Goal: Find specific page/section: Find specific page/section

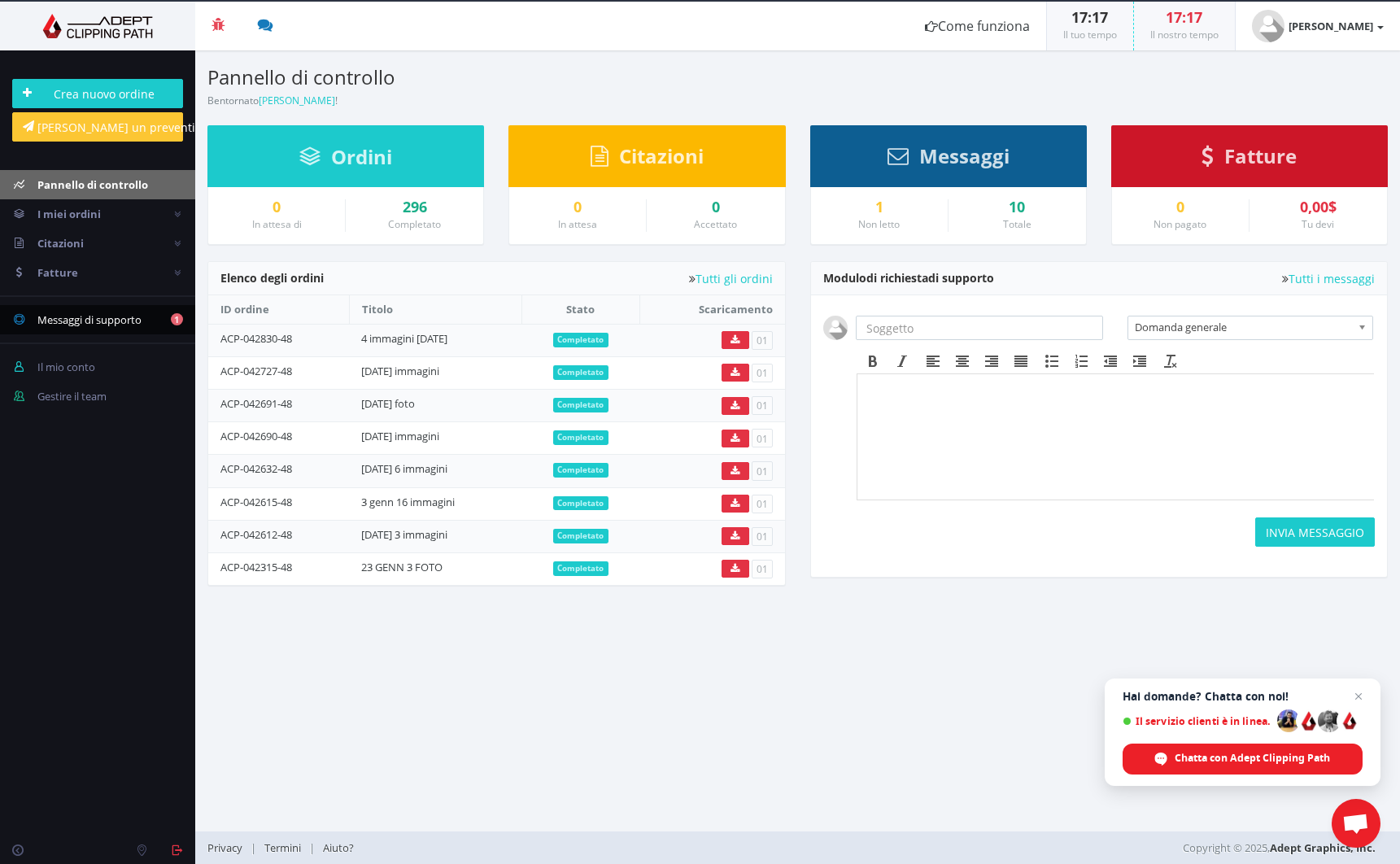
click at [106, 320] on font "Messaggi di supporto" at bounding box center [89, 320] width 104 height 15
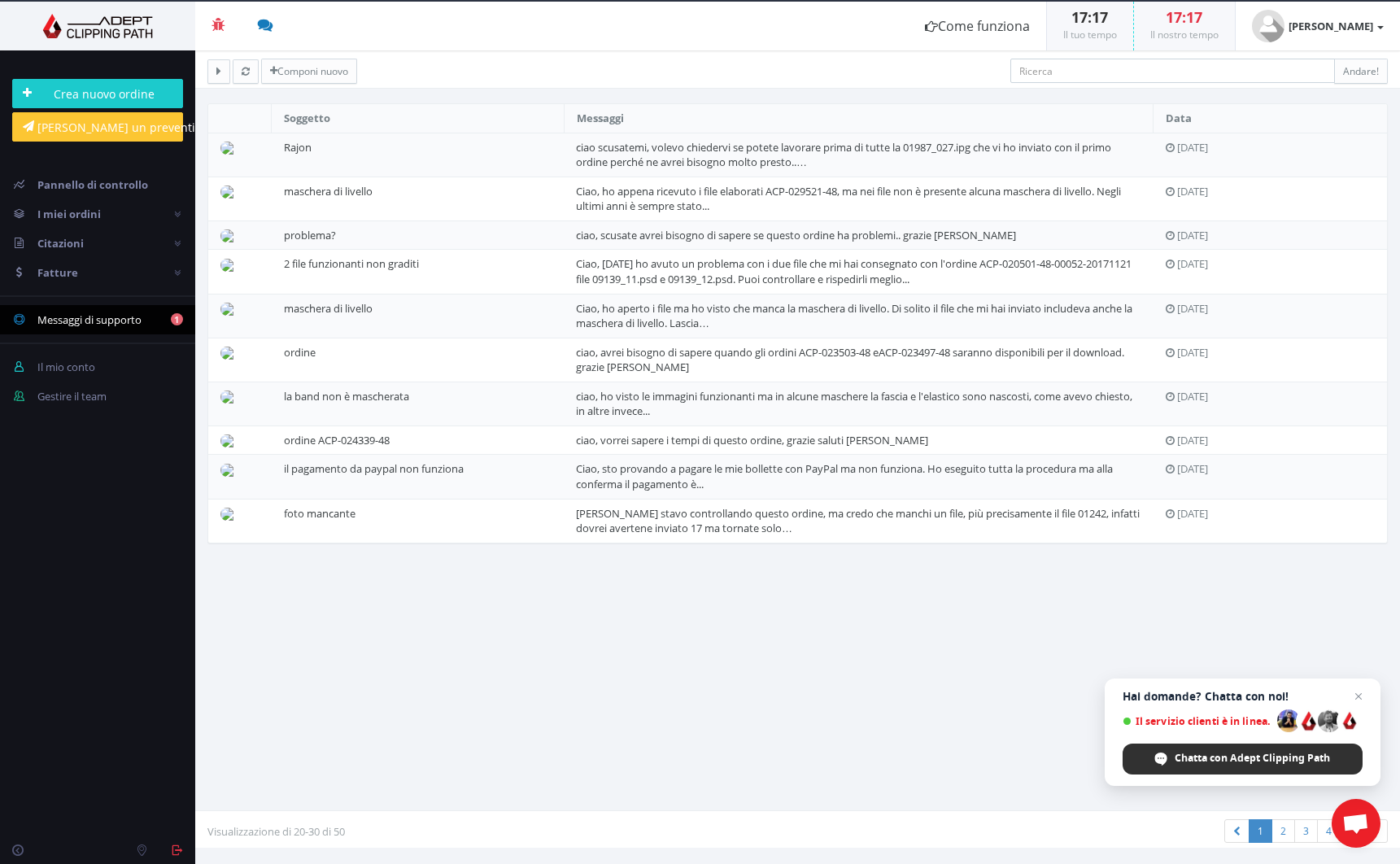
click at [1230, 759] on span "Chatta con Adept Clipping Path" at bounding box center [1253, 758] width 155 height 15
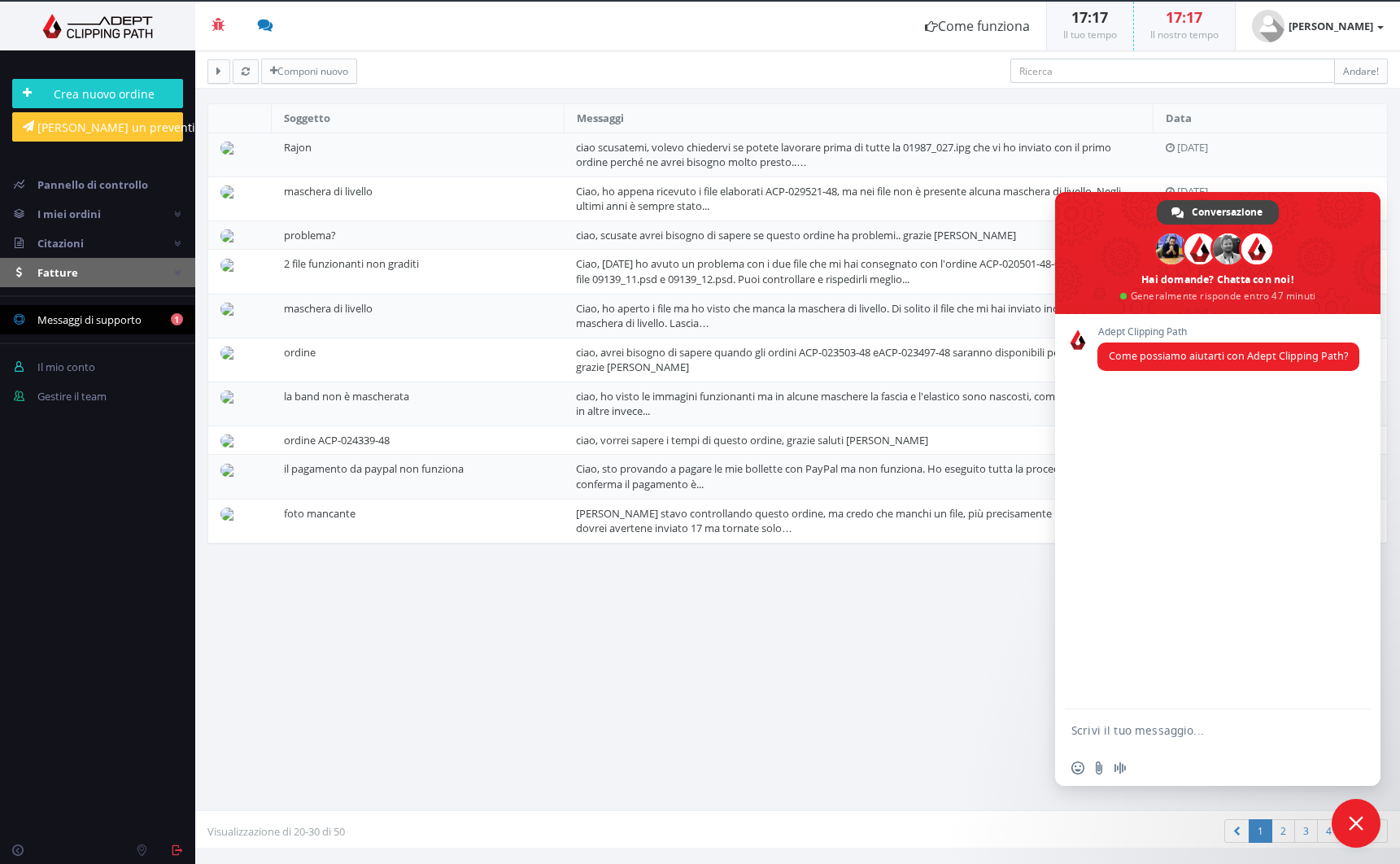
click at [61, 273] on font "Fatture" at bounding box center [57, 272] width 40 height 15
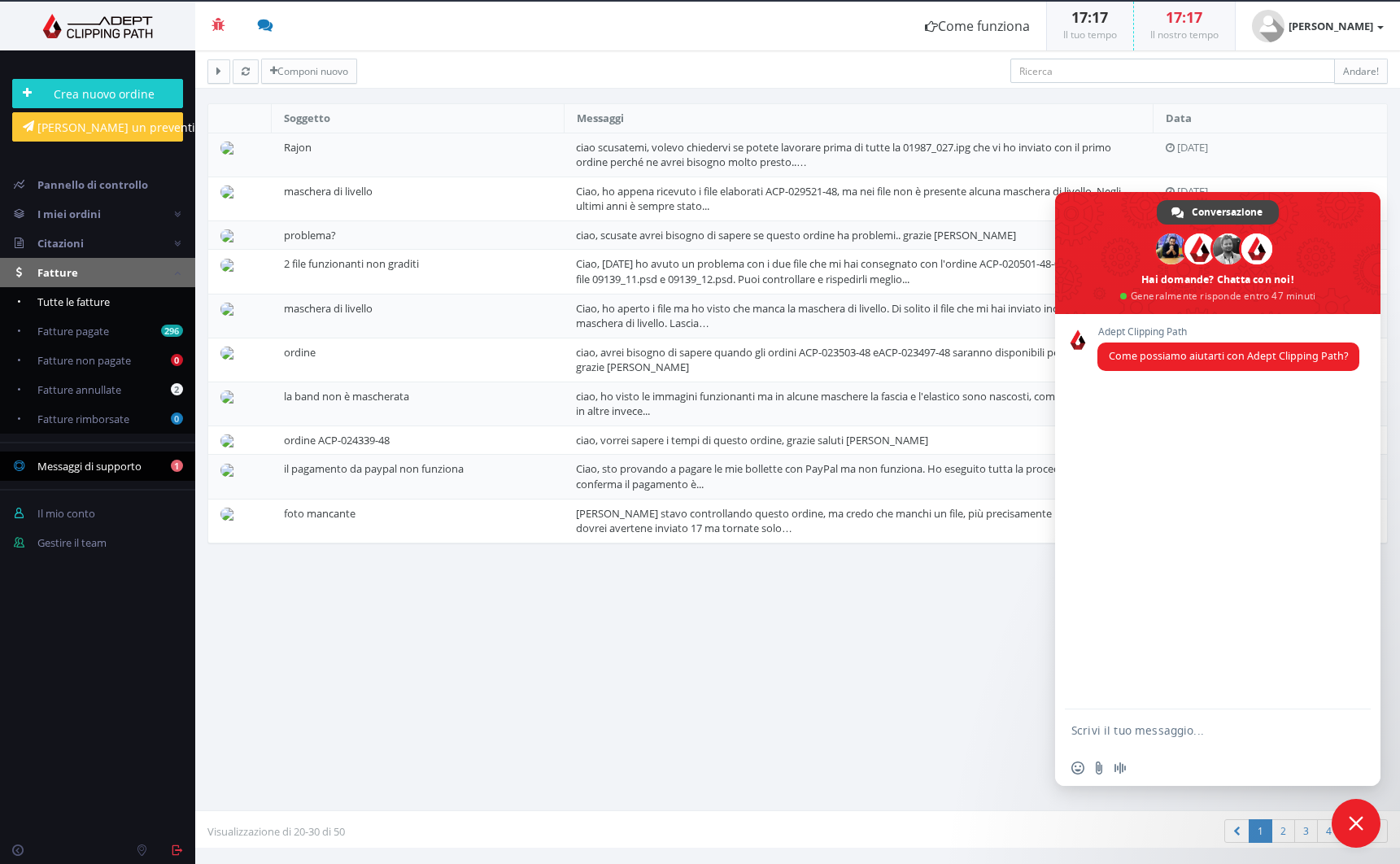
click at [80, 303] on font "Tutte le fatture" at bounding box center [73, 302] width 72 height 15
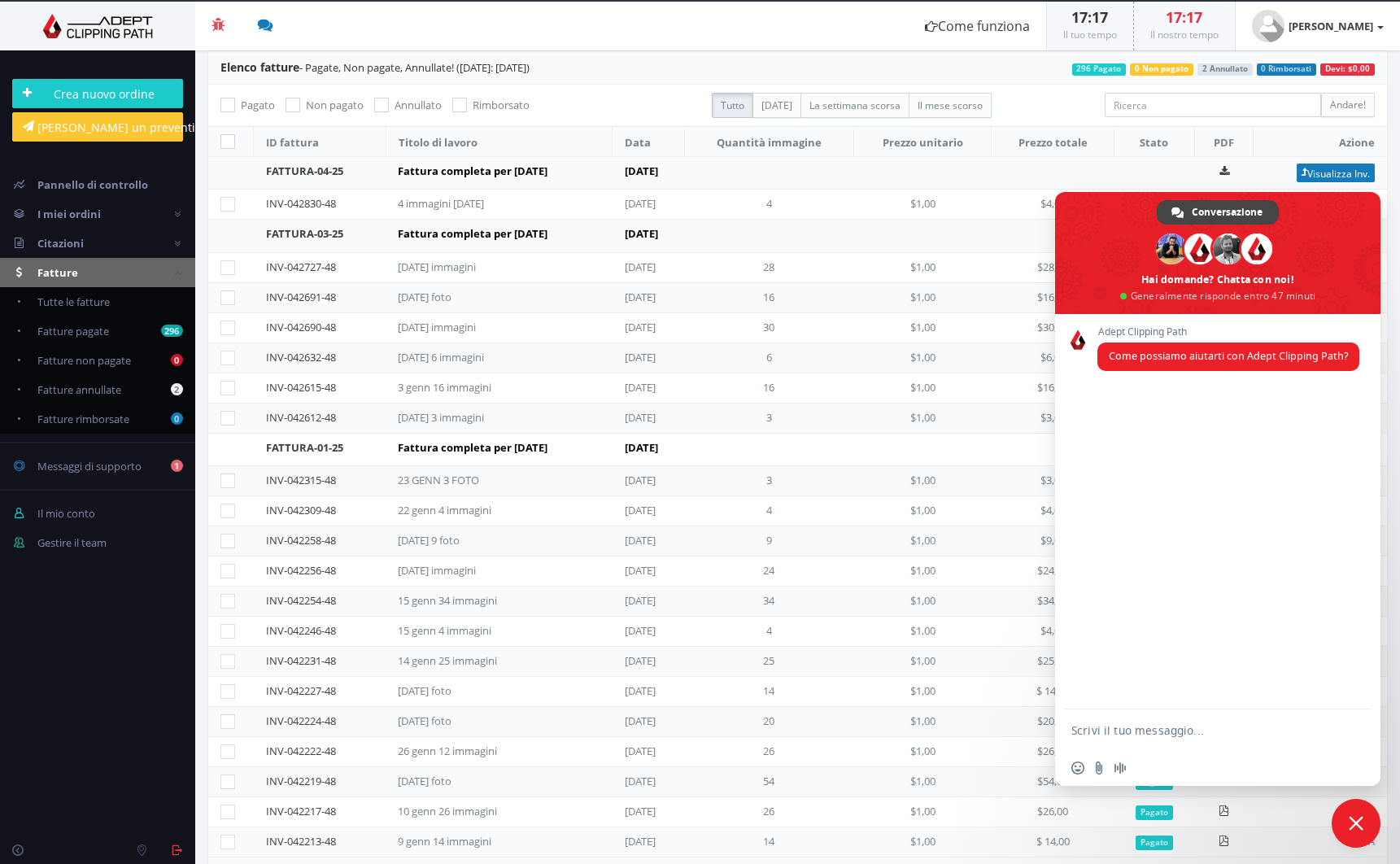
scroll to position [58, 0]
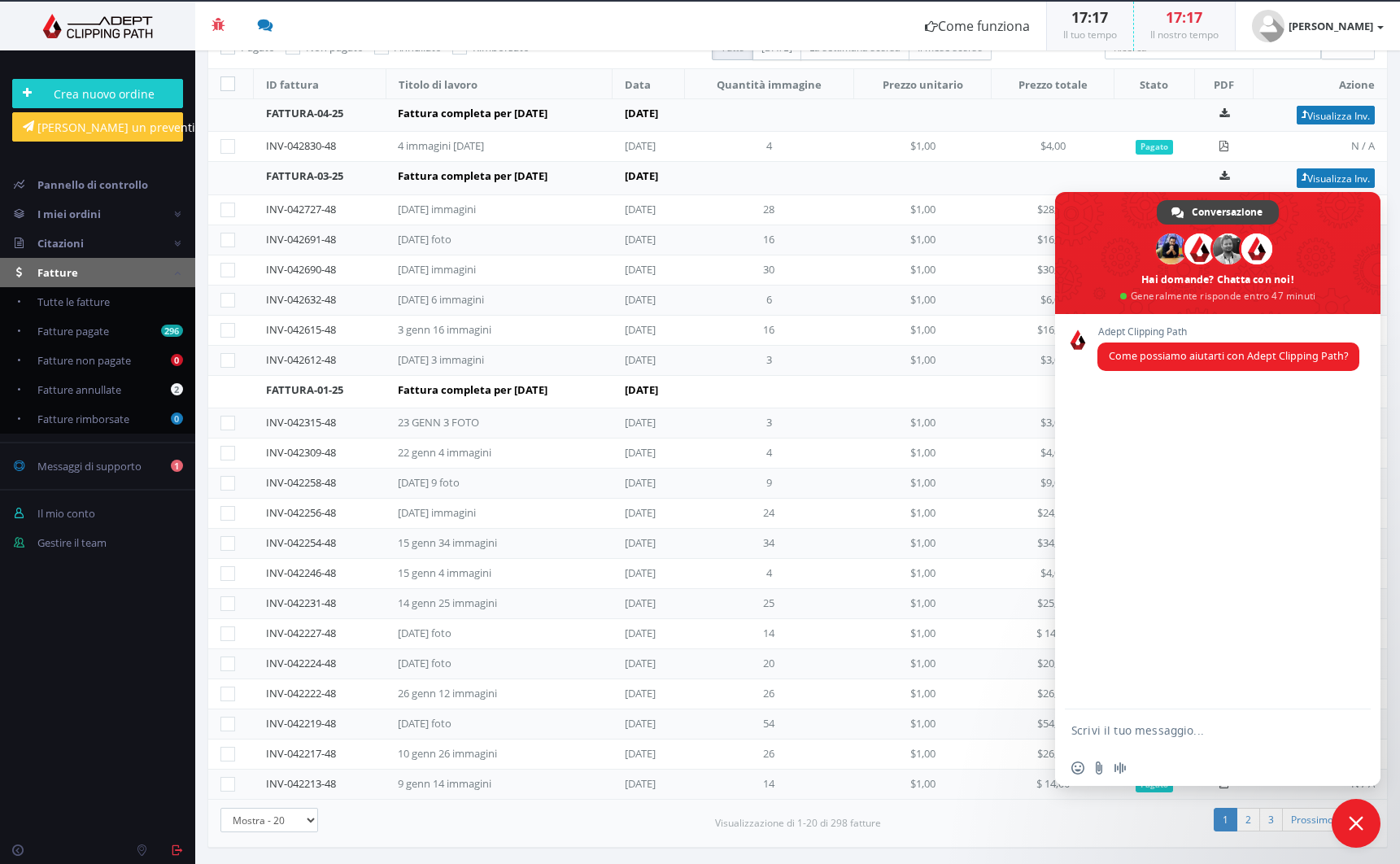
click at [1356, 819] on span "Chiudere la chat" at bounding box center [1356, 823] width 15 height 15
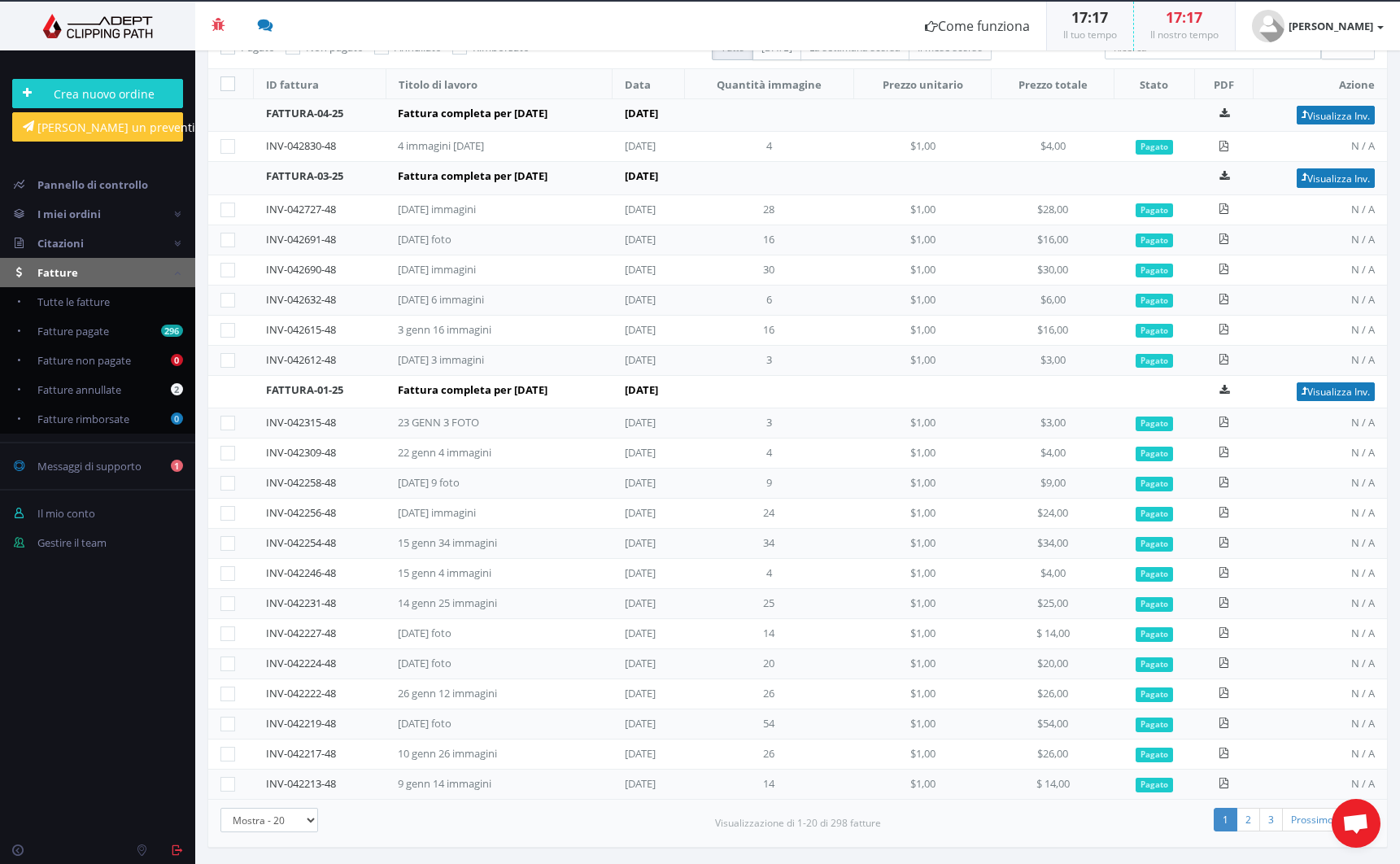
scroll to position [0, 0]
